Goal: Communication & Community: Ask a question

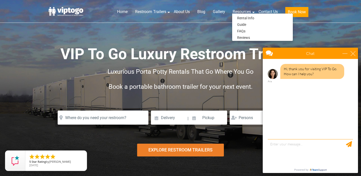
click at [260, 14] on ul "Rental Info Guide FAQs Reviews" at bounding box center [262, 27] width 61 height 28
click at [261, 10] on link "Contact Us" at bounding box center [268, 11] width 27 height 11
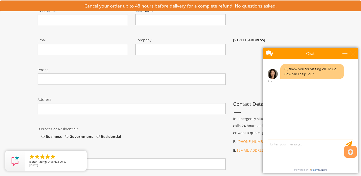
scroll to position [123, 0]
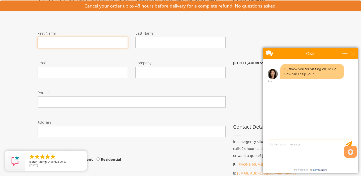
click at [95, 42] on input "First Name:" at bounding box center [83, 42] width 90 height 11
type input "Samantha"
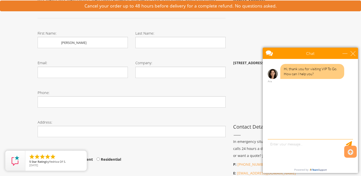
type input "Papernik"
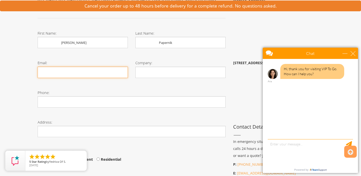
type input "caratsandcaviarevents@gmail.com"
type input "9548163809"
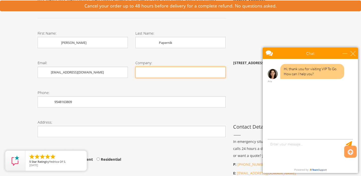
click at [202, 71] on input "Company:" at bounding box center [181, 72] width 90 height 11
click at [182, 73] on input "Carats & Caviar Weddings and Events" at bounding box center [181, 72] width 90 height 11
click at [179, 73] on input "Carats & Caviar Weddings and Events" at bounding box center [181, 72] width 90 height 11
type input "Carats & Caviar, Weddings and Events"
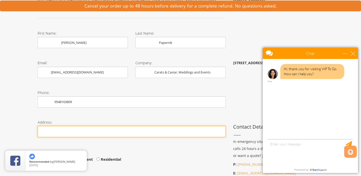
click at [119, 132] on input "Phone:" at bounding box center [132, 131] width 188 height 11
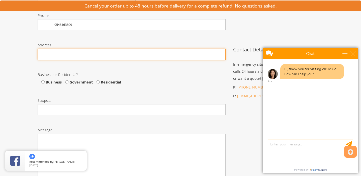
scroll to position [204, 0]
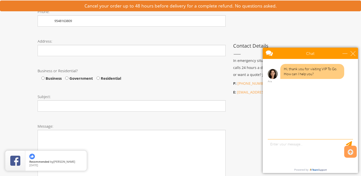
click at [50, 78] on span "Business" at bounding box center [53, 78] width 17 height 5
click at [45, 78] on input "Business" at bounding box center [42, 78] width 3 height 3
radio input "true"
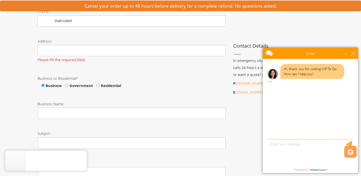
click at [40, 87] on span "Business Government Residential" at bounding box center [80, 85] width 84 height 5
click at [43, 87] on span "Business" at bounding box center [51, 85] width 20 height 7
click at [100, 87] on span "Residential" at bounding box center [110, 85] width 21 height 5
click at [100, 87] on input "Residential" at bounding box center [98, 85] width 3 height 3
radio input "true"
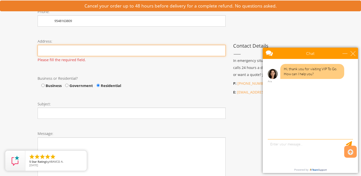
click at [96, 52] on input "Phone:" at bounding box center [132, 50] width 188 height 11
type input "1264 NW 110th Ave"
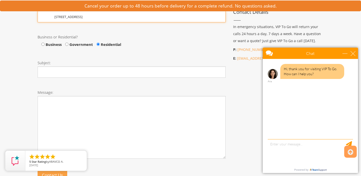
scroll to position [238, 0]
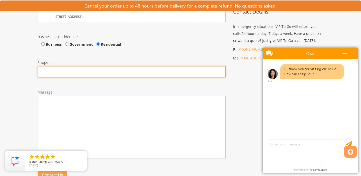
click at [87, 72] on input "Subject:" at bounding box center [132, 71] width 188 height 11
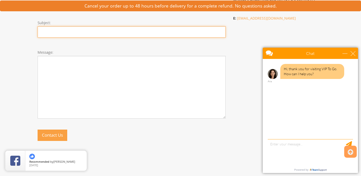
scroll to position [279, 0]
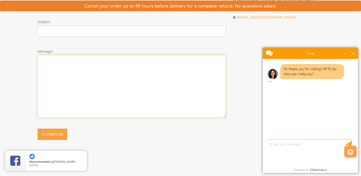
click at [87, 72] on textarea "Message:" at bounding box center [132, 86] width 188 height 63
paste textarea "Hi there, My name is Samantha Papernik, and I am the planner for a wedding taki…"
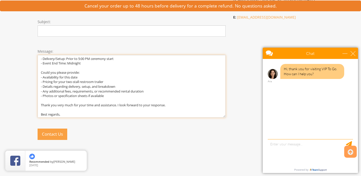
scroll to position [61, 0]
type textarea "Hi there, My name is Samantha Papernik, and I am the planner for a wedding taki…"
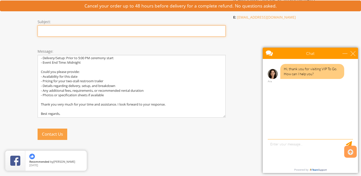
click at [82, 31] on input "Subject:" at bounding box center [132, 30] width 188 height 11
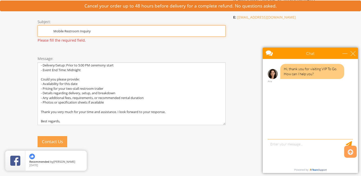
type input "Mobile Restroom Inquiry"
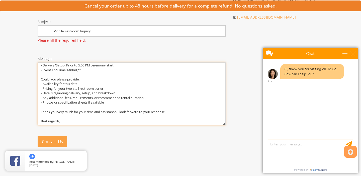
click at [106, 98] on textarea "Hi there, My name is Samantha Papernik, and I am the planner for a wedding taki…" at bounding box center [132, 94] width 188 height 63
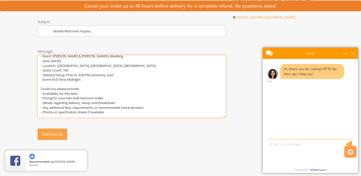
scroll to position [0, 0]
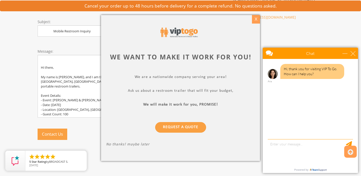
click at [254, 18] on div "X" at bounding box center [256, 19] width 8 height 9
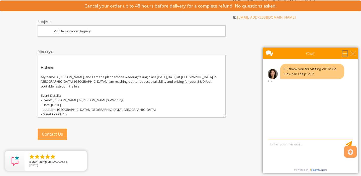
click at [348, 51] on div "minimize" at bounding box center [345, 53] width 5 height 5
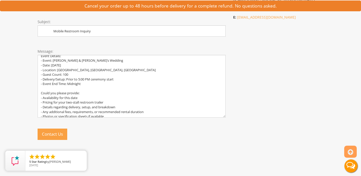
scroll to position [61, 0]
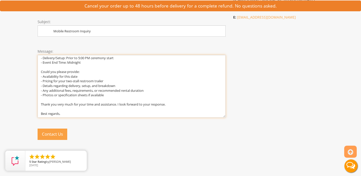
drag, startPoint x: 115, startPoint y: 80, endPoint x: 59, endPoint y: 80, distance: 55.7
click at [59, 80] on textarea "Hi there, My name is Samantha Papernik, and I am the planner for a wedding taki…" at bounding box center [132, 86] width 188 height 63
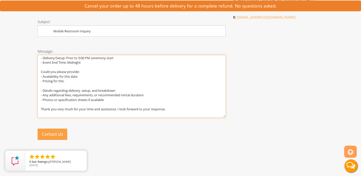
paste textarea "Two Station Stylish Restroom Trailer 7' x 8′ Two Station Vegas Restroom Trailer…"
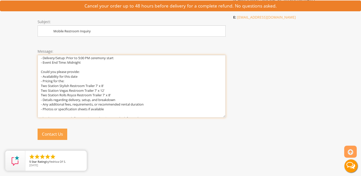
click at [40, 87] on textarea "Hi there, My name is Samantha Papernik, and I am the planner for a wedding taki…" at bounding box center [132, 86] width 188 height 63
click at [41, 90] on textarea "Hi there, My name is Samantha Papernik, and I am the planner for a wedding taki…" at bounding box center [132, 86] width 188 height 63
click at [41, 95] on textarea "Hi there, My name is Samantha Papernik, and I am the planner for a wedding taki…" at bounding box center [132, 86] width 188 height 63
drag, startPoint x: 124, startPoint y: 95, endPoint x: 22, endPoint y: 87, distance: 102.5
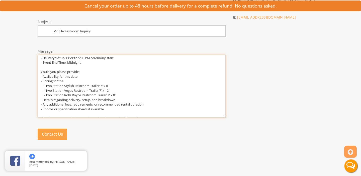
drag, startPoint x: 124, startPoint y: 95, endPoint x: 41, endPoint y: 86, distance: 83.0
click at [41, 86] on textarea "Hi there, My name is Samantha Papernik, and I am the planner for a wedding taki…" at bounding box center [132, 86] width 188 height 63
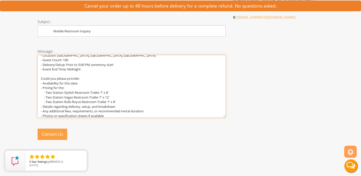
scroll to position [54, 0]
drag, startPoint x: 128, startPoint y: 103, endPoint x: 38, endPoint y: 94, distance: 89.8
click at [38, 94] on textarea "Hi there, My name is Samantha Papernik, and I am the planner for a wedding taki…" at bounding box center [132, 86] width 188 height 63
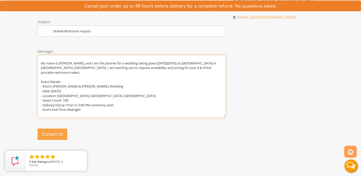
scroll to position [4, 0]
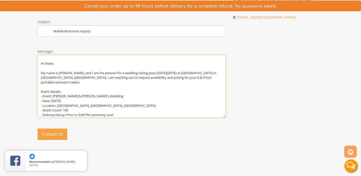
click at [164, 80] on textarea "Hi there, My name is Samantha Papernik, and I am the planner for a wedding taki…" at bounding box center [132, 86] width 188 height 63
click at [165, 79] on textarea "Hi there, My name is Samantha Papernik, and I am the planner for a wedding taki…" at bounding box center [132, 86] width 188 height 63
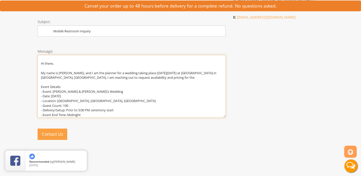
paste textarea "- Two Station Stylish Restroom Trailer 7' x 8′ - Two Station Vegas Restroom Tra…"
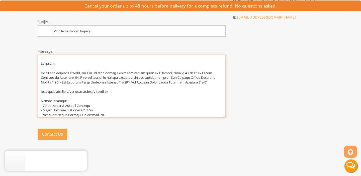
click at [174, 78] on textarea "Message:" at bounding box center [132, 86] width 188 height 63
click at [64, 83] on textarea "Message:" at bounding box center [132, 86] width 188 height 63
click at [138, 84] on textarea "Message:" at bounding box center [132, 86] width 188 height 63
click at [60, 83] on textarea "Message:" at bounding box center [132, 86] width 188 height 63
click at [134, 83] on textarea "Message:" at bounding box center [132, 86] width 188 height 63
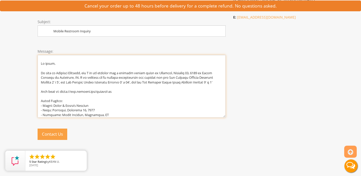
click at [155, 88] on textarea "Message:" at bounding box center [132, 86] width 188 height 63
click at [220, 77] on textarea "Message:" at bounding box center [132, 86] width 188 height 63
click at [221, 84] on textarea "Message:" at bounding box center [132, 86] width 188 height 63
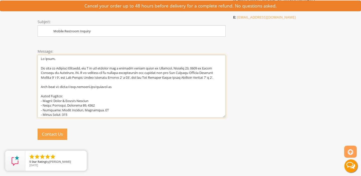
scroll to position [0, 0]
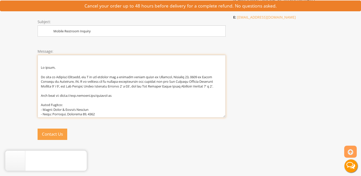
click at [68, 97] on textarea "Message:" at bounding box center [132, 86] width 188 height 63
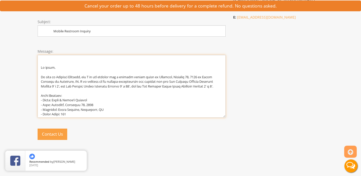
scroll to position [262, 0]
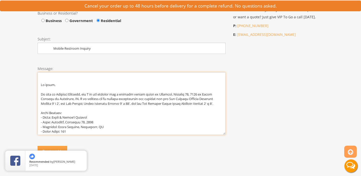
click at [42, 86] on textarea "Message:" at bounding box center [132, 103] width 188 height 63
type textarea "Hi there, My name is Samantha Papernik, and I am the planner for a wedding taki…"
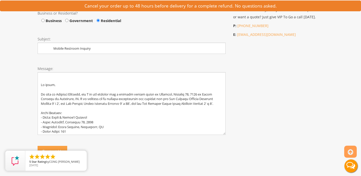
click at [261, 88] on div "Call VIP To Go to reserve your Restroom Trailer today VIP To Go has offices and…" at bounding box center [181, 17] width 294 height 355
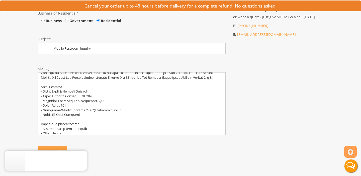
scroll to position [0, 0]
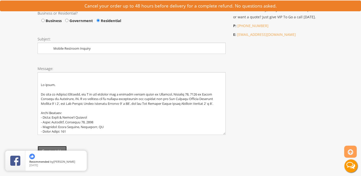
click at [64, 147] on button "Contact Us" at bounding box center [52, 151] width 29 height 11
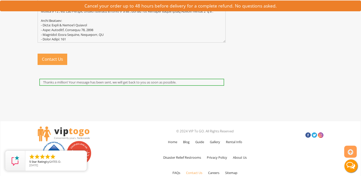
scroll to position [379, 0]
